Goal: Complete application form

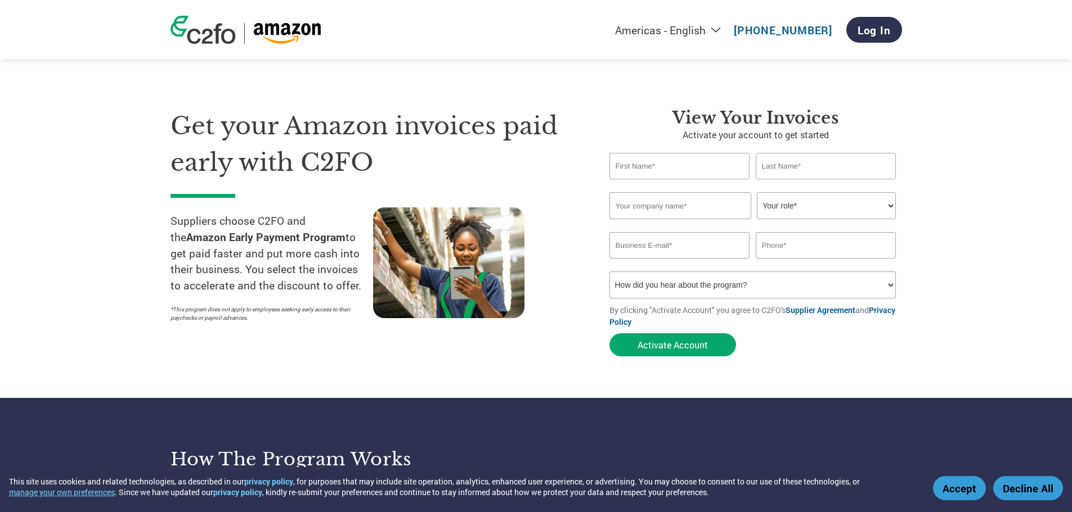
click at [667, 163] on input "text" at bounding box center [679, 166] width 141 height 26
type input "[PERSON_NAME][EMAIL_ADDRESS][DOMAIN_NAME]"
type input "9789892054"
type input "[PERSON_NAME]"
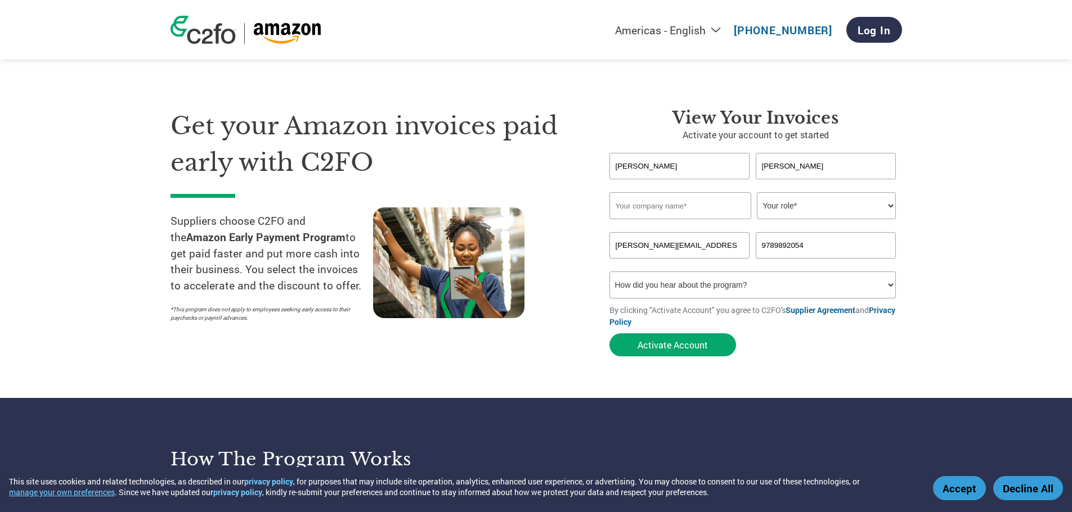
type input "RevGroup"
type input "9786978189"
click at [816, 209] on select "Your role* CFO Controller Credit Manager Finance Director Treasurer CEO Preside…" at bounding box center [826, 205] width 139 height 27
select select "CFO"
click at [757, 192] on select "Your role* CFO Controller Credit Manager Finance Director Treasurer CEO Preside…" at bounding box center [826, 205] width 139 height 27
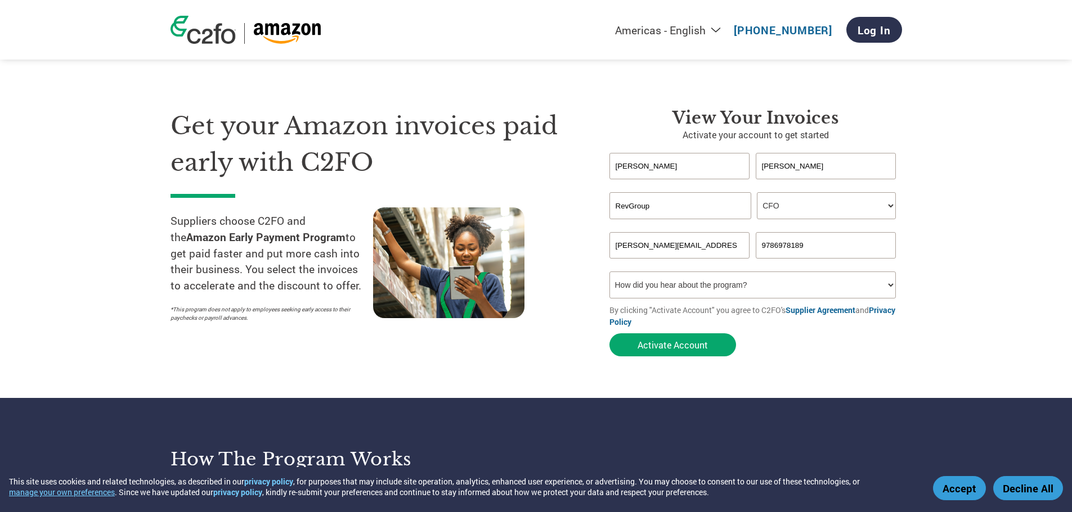
click at [664, 291] on select "How did you hear about the program? Received a letter Email Social Media Online…" at bounding box center [752, 285] width 287 height 27
select select "Email"
click at [609, 272] on select "How did you hear about the program? Received a letter Email Social Media Online…" at bounding box center [752, 285] width 287 height 27
click at [678, 338] on button "Activate Account" at bounding box center [672, 345] width 127 height 23
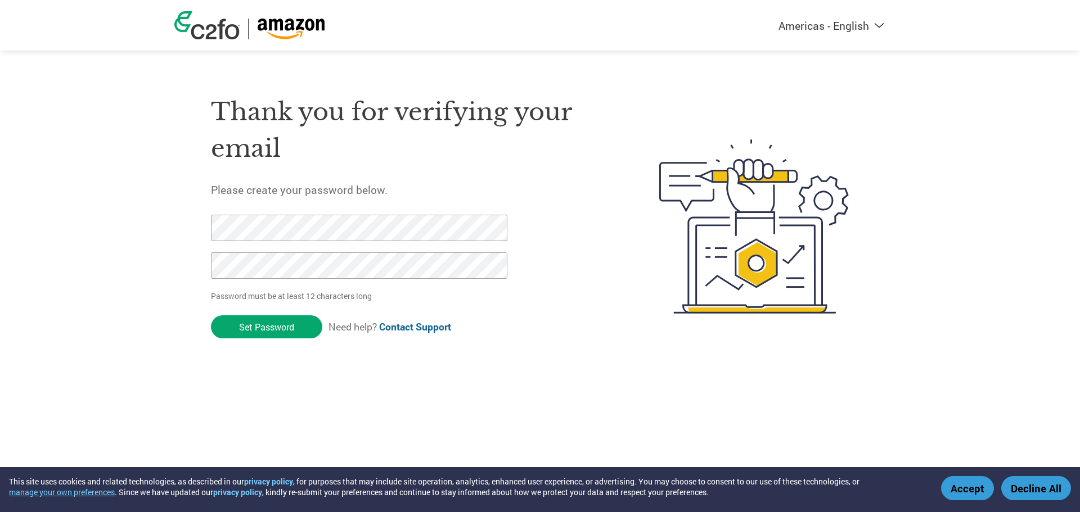
click at [966, 497] on button "Accept" at bounding box center [967, 488] width 53 height 24
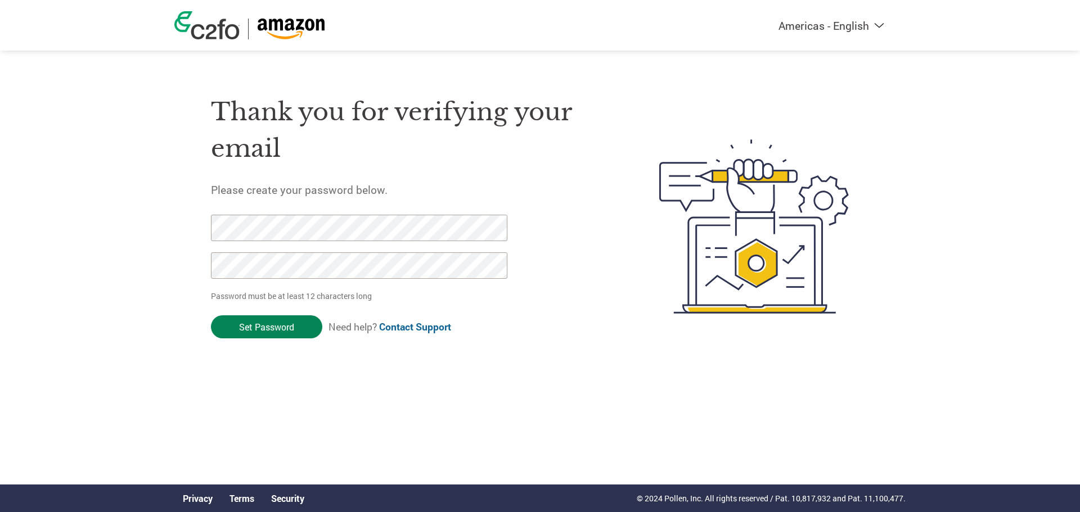
click at [278, 328] on input "Set Password" at bounding box center [266, 327] width 111 height 23
